Goal: Transaction & Acquisition: Download file/media

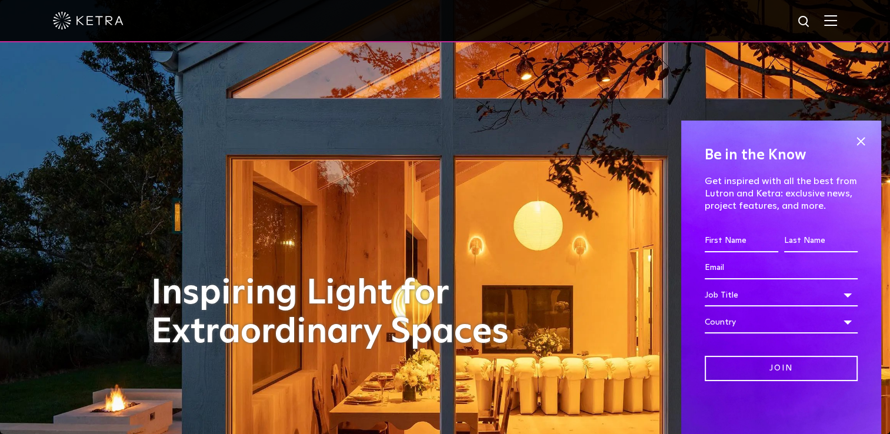
click at [837, 26] on span at bounding box center [831, 21] width 13 height 12
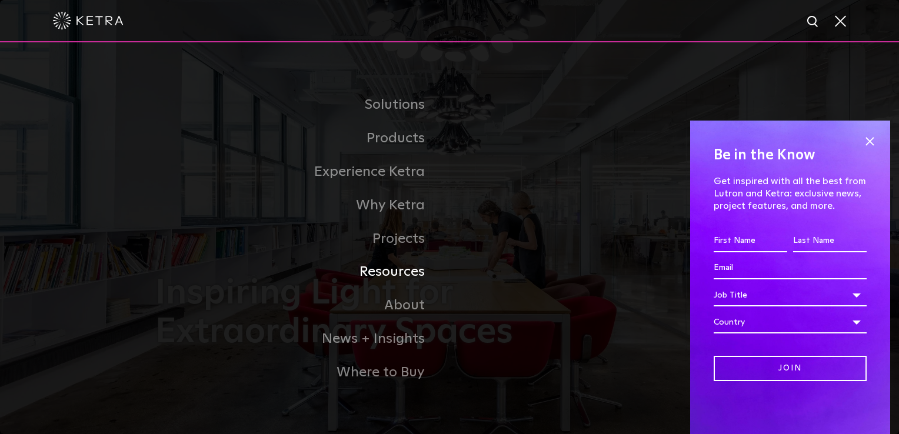
click at [403, 275] on link "Resources" at bounding box center [302, 272] width 294 height 34
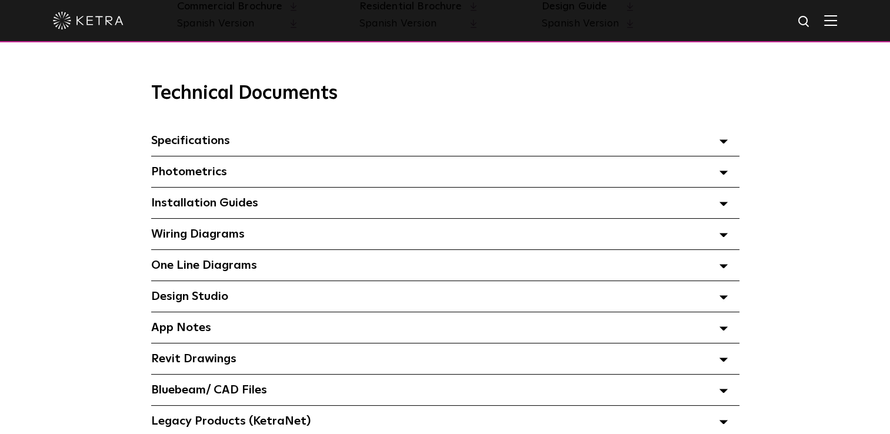
scroll to position [843, 0]
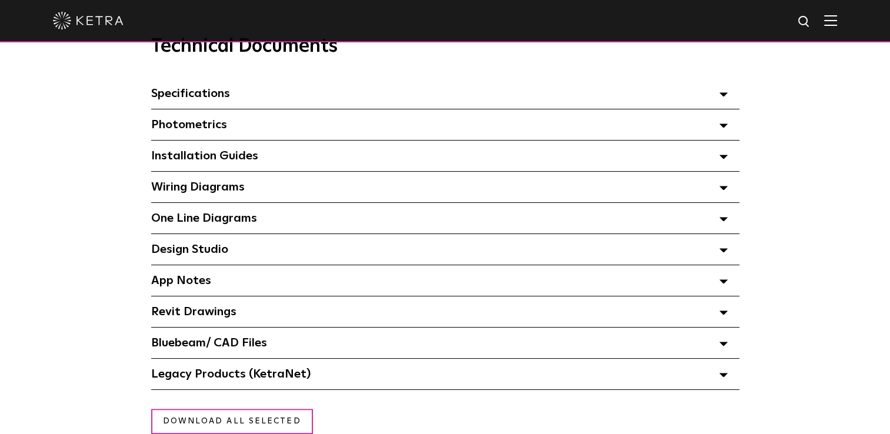
click at [722, 97] on polygon at bounding box center [723, 95] width 7 height 4
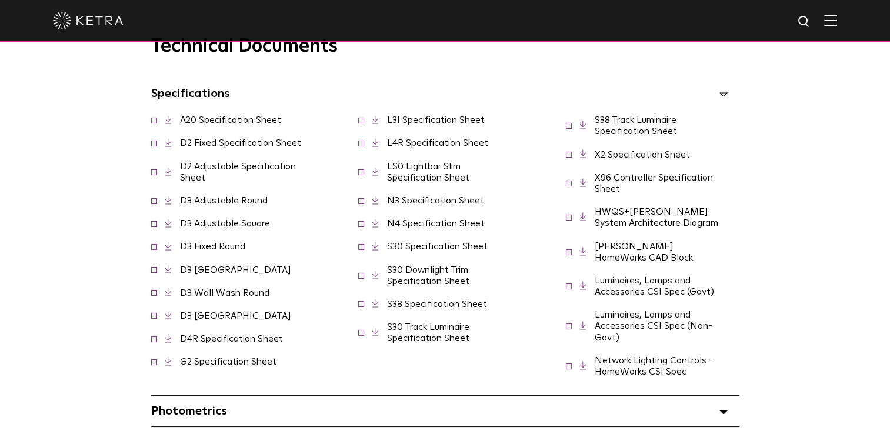
click at [428, 182] on link "LS0 Lightbar Slim Specification Sheet" at bounding box center [428, 172] width 82 height 21
